Goal: Navigation & Orientation: Understand site structure

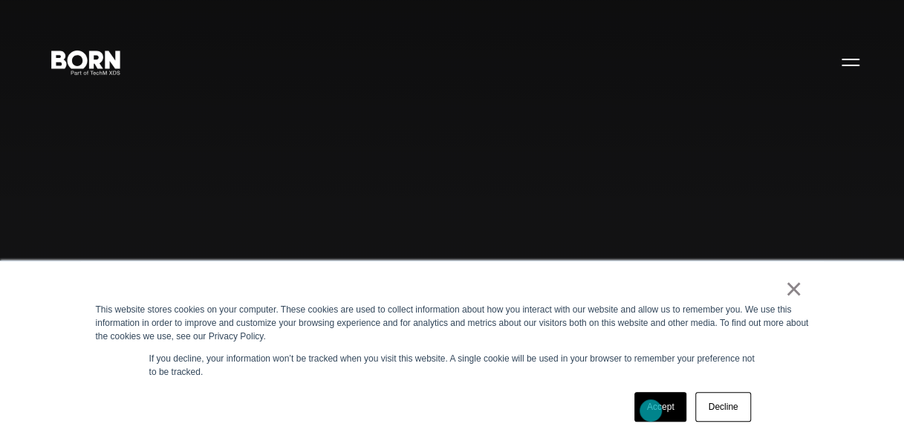
click at [651, 411] on link "Accept" at bounding box center [660, 407] width 53 height 30
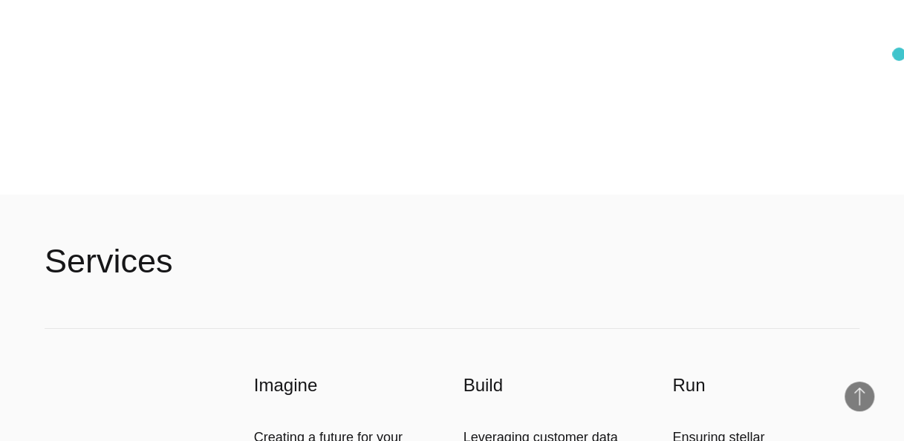
scroll to position [3343, 0]
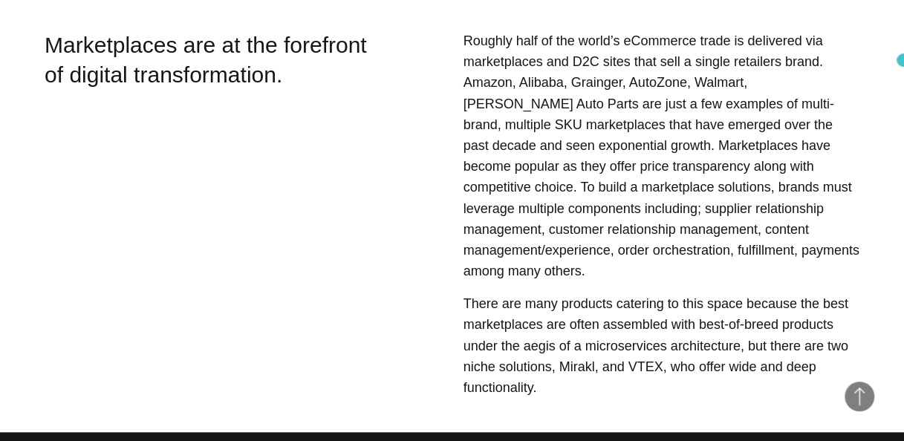
scroll to position [435, 0]
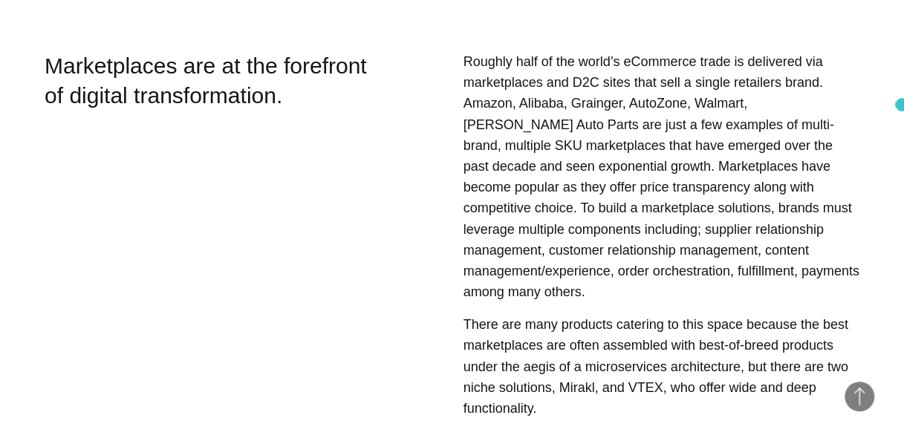
scroll to position [446, 0]
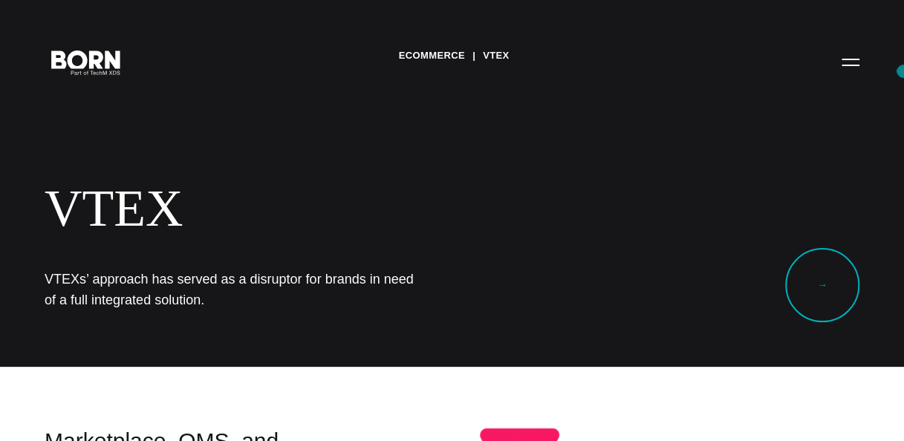
drag, startPoint x: 903, startPoint y: 64, endPoint x: 905, endPoint y: 74, distance: 10.6
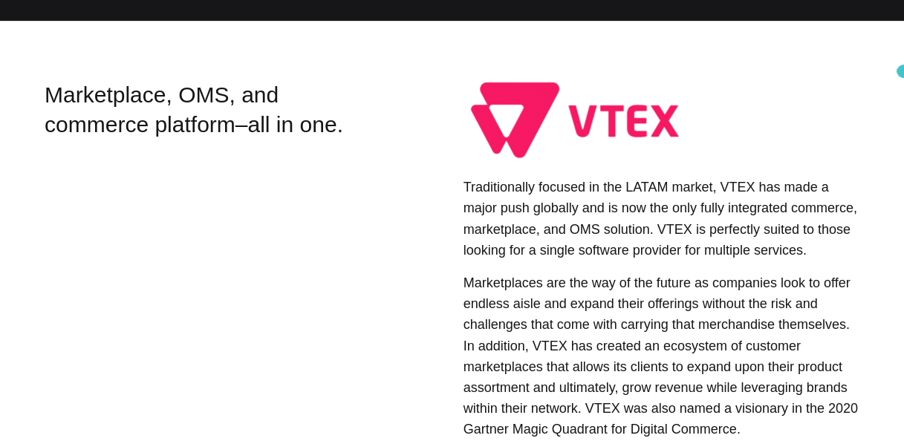
scroll to position [348, 0]
